Goal: Find contact information: Find contact information

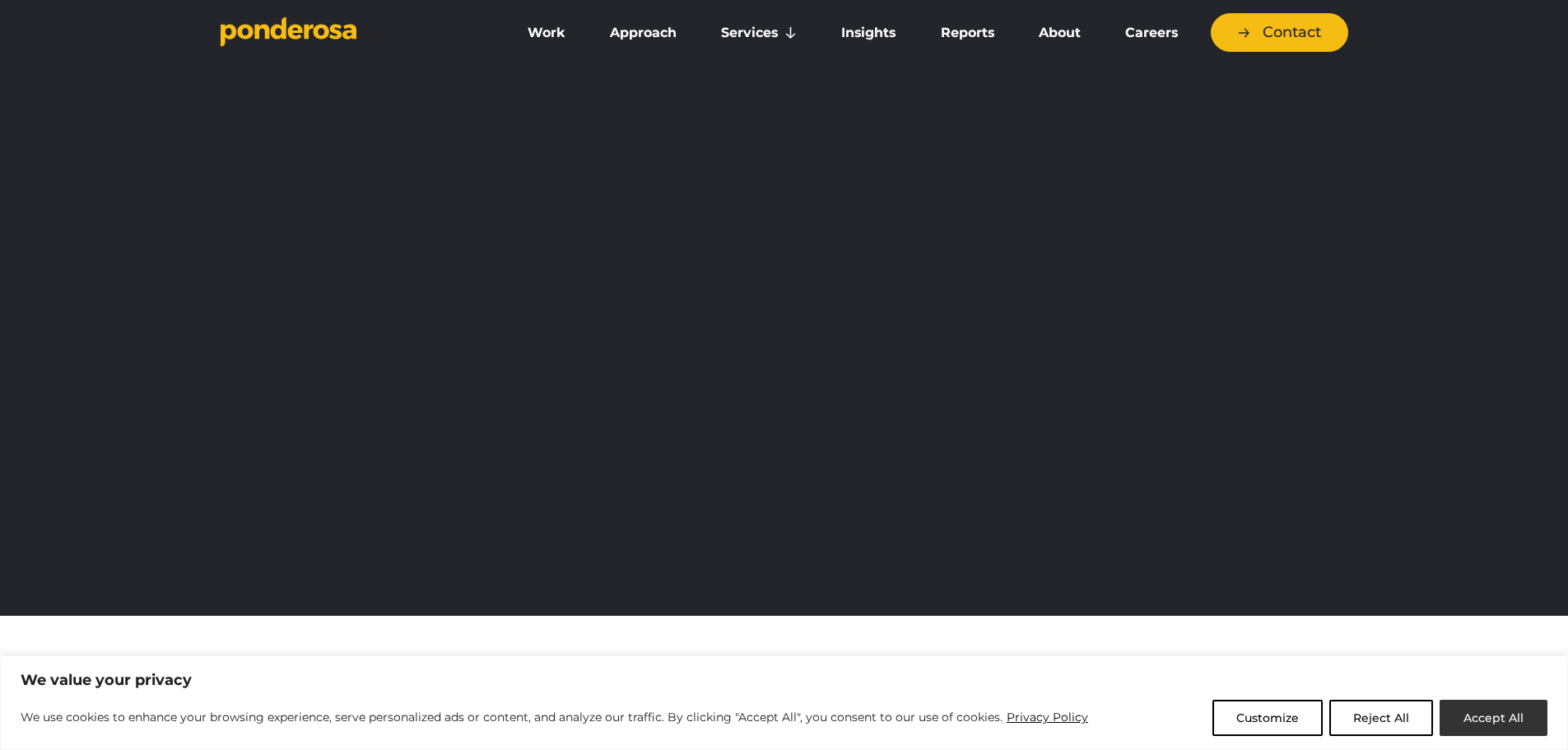
click at [1481, 718] on button "Accept All" at bounding box center [1494, 717] width 108 height 36
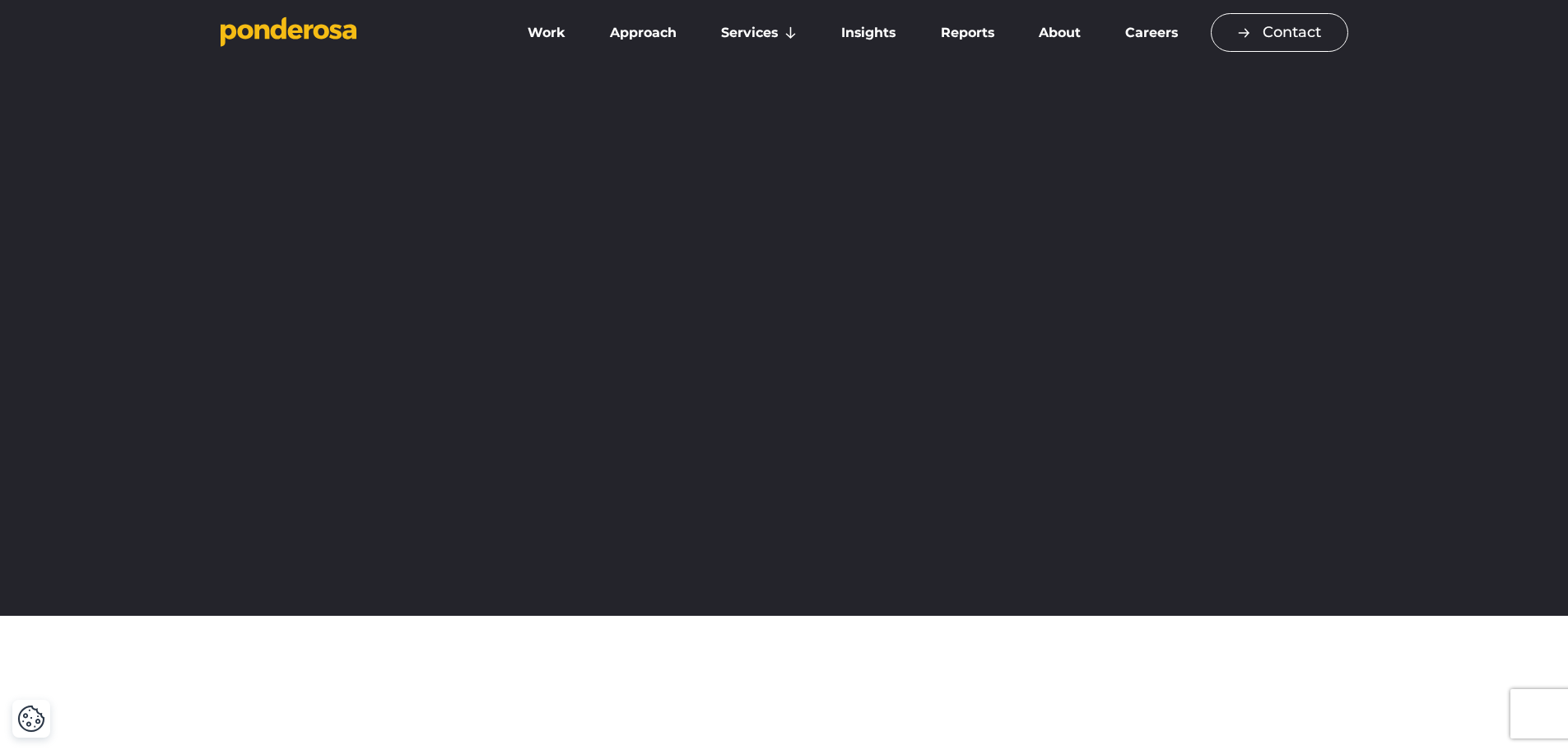
click at [1261, 33] on link "Contact" at bounding box center [1280, 33] width 137 height 39
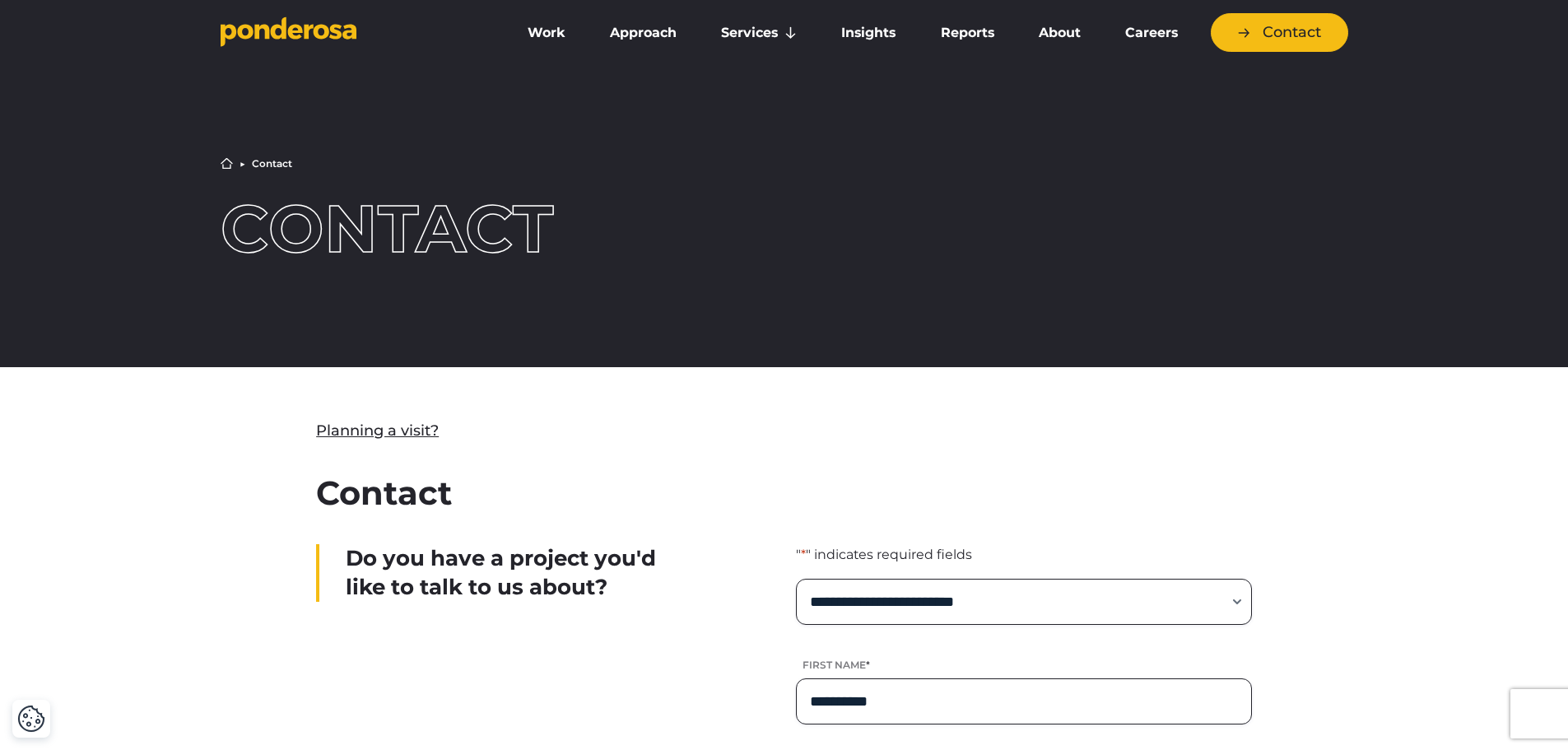
click at [271, 40] on icon "Go to homepage" at bounding box center [288, 32] width 136 height 31
